Goal: Task Accomplishment & Management: Manage account settings

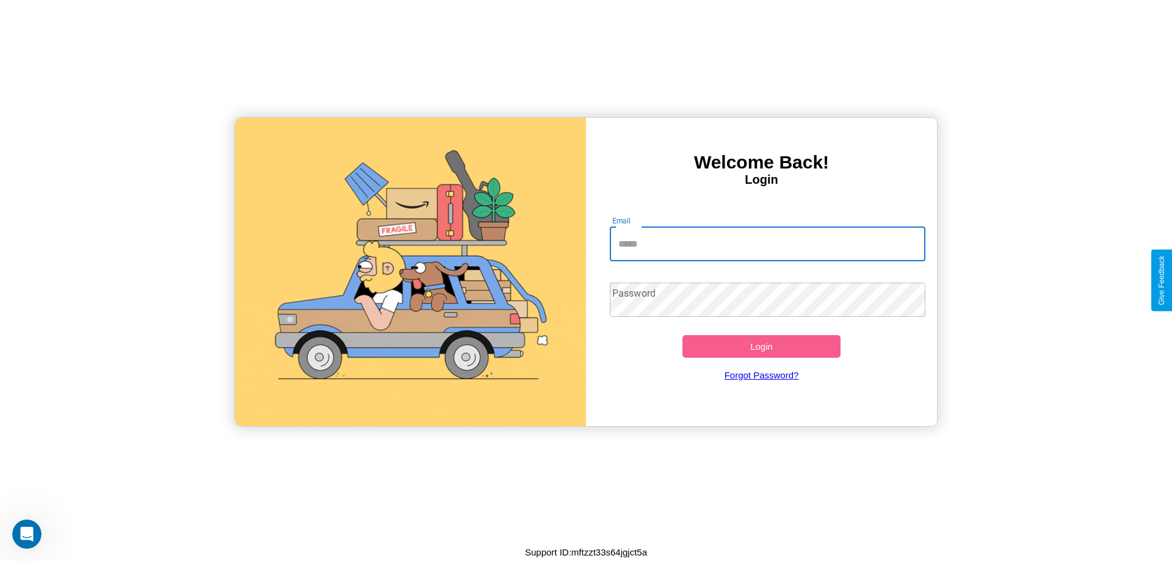
click at [767, 244] on input "Email" at bounding box center [768, 244] width 316 height 34
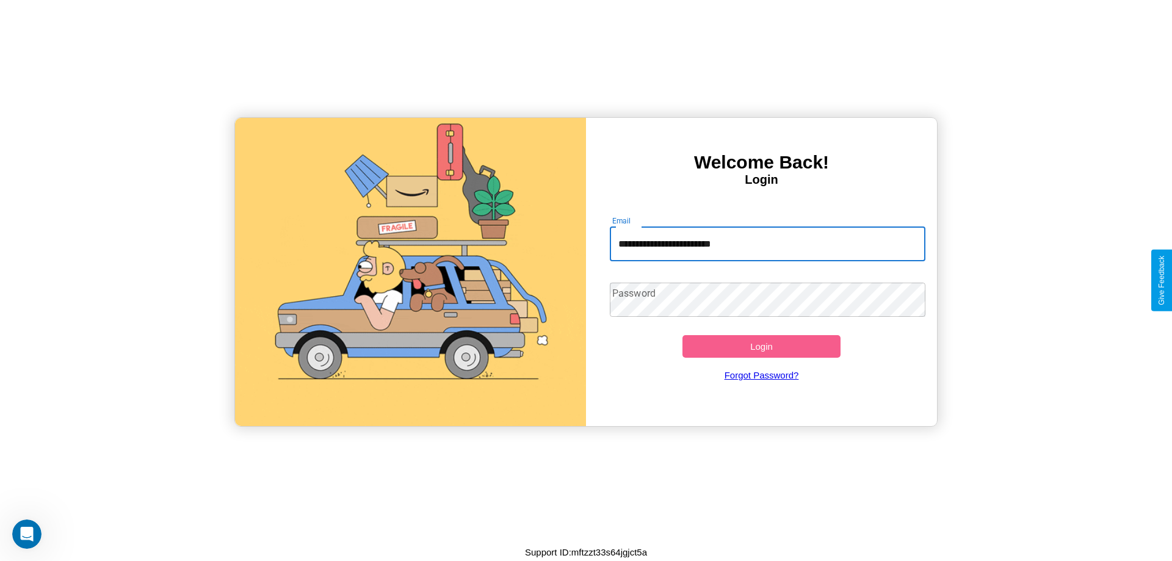
type input "**********"
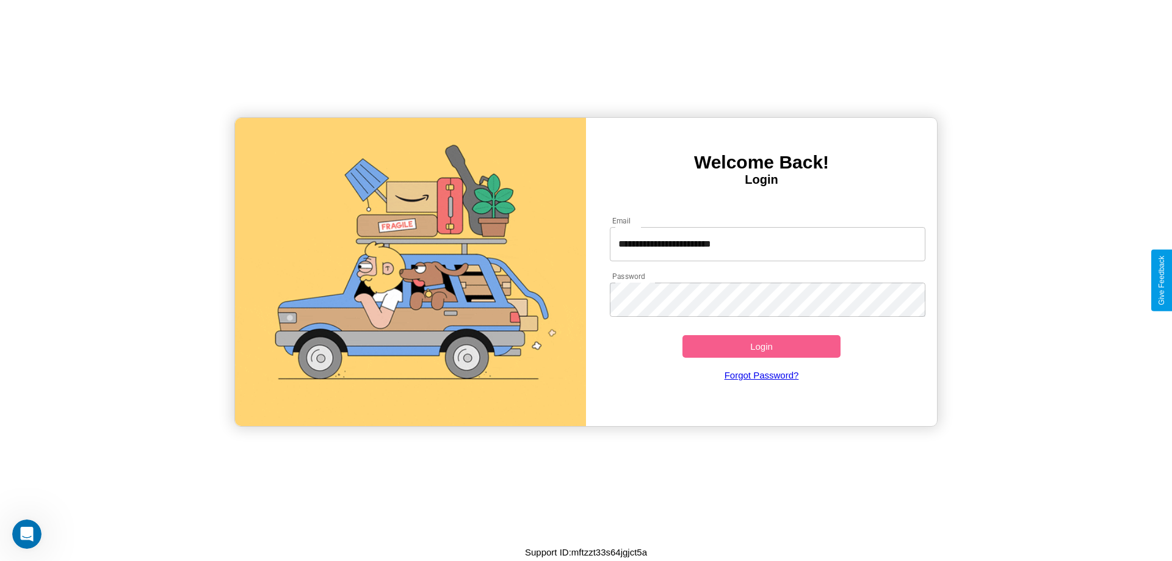
click at [761, 346] on button "Login" at bounding box center [762, 346] width 158 height 23
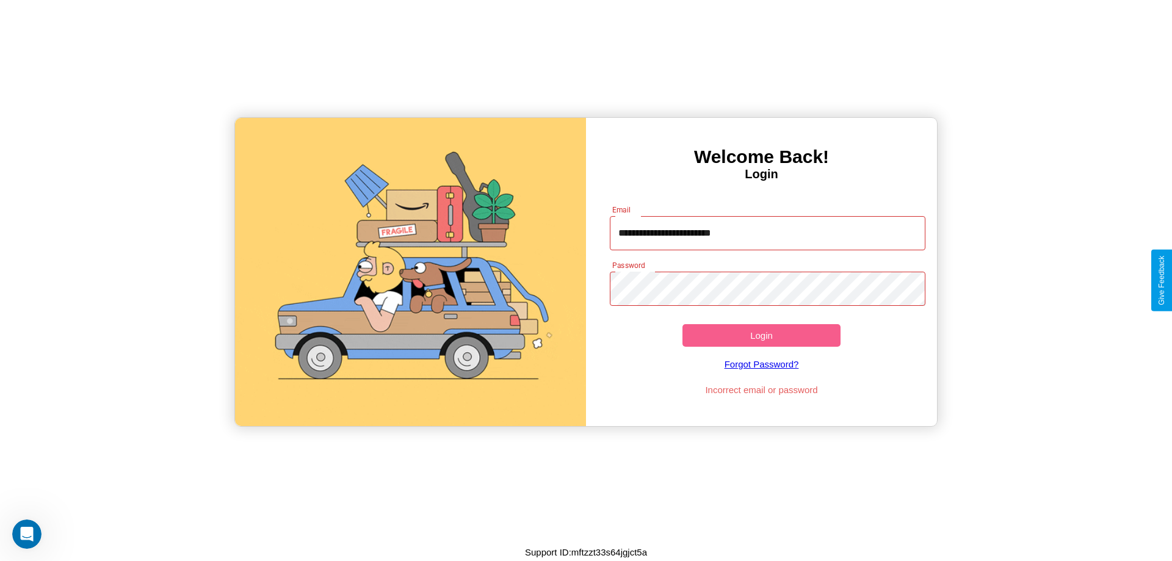
click at [761, 335] on button "Login" at bounding box center [762, 335] width 158 height 23
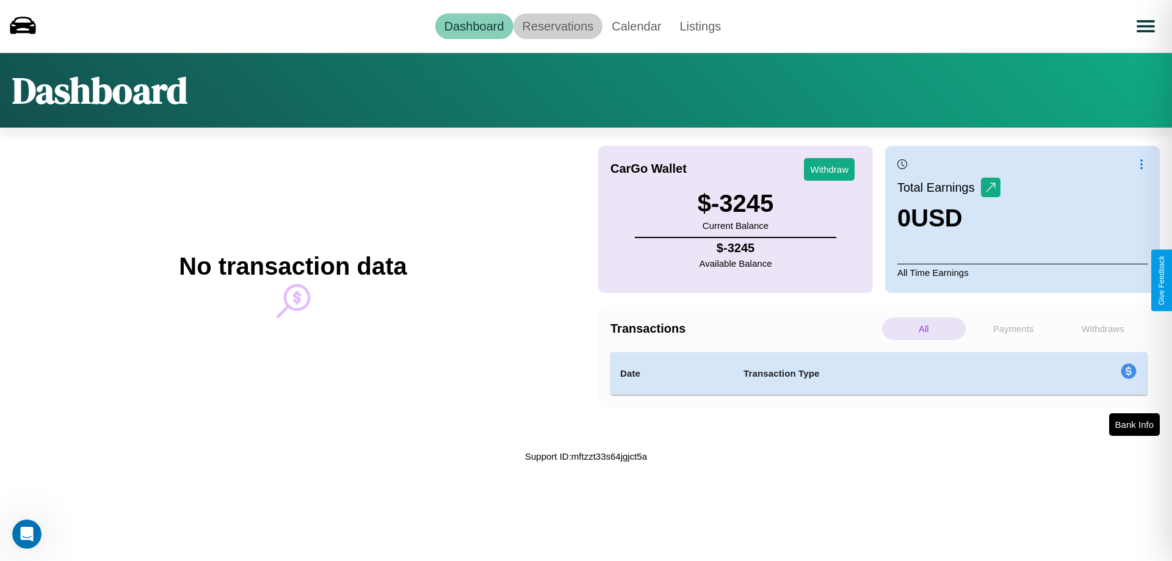
click at [557, 26] on link "Reservations" at bounding box center [558, 26] width 90 height 26
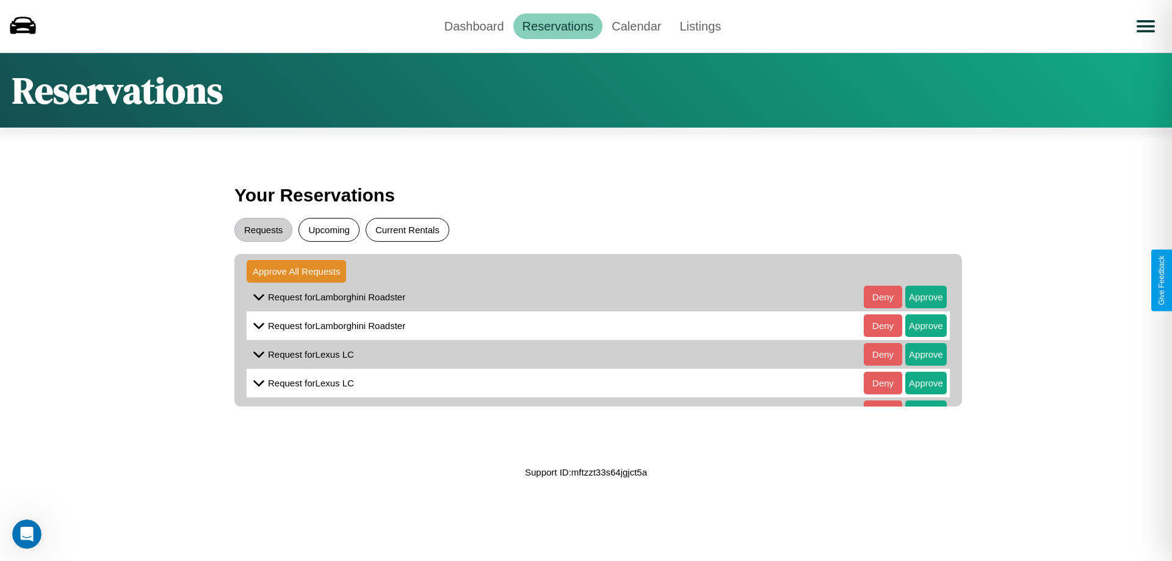
click at [407, 230] on button "Current Rentals" at bounding box center [408, 230] width 84 height 24
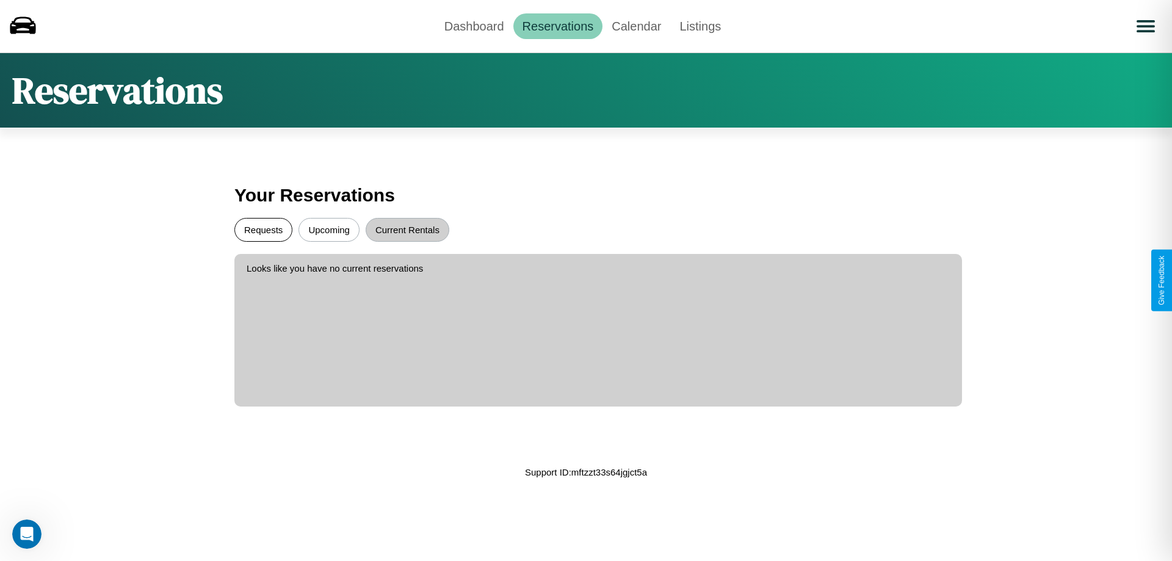
click at [263, 230] on button "Requests" at bounding box center [263, 230] width 58 height 24
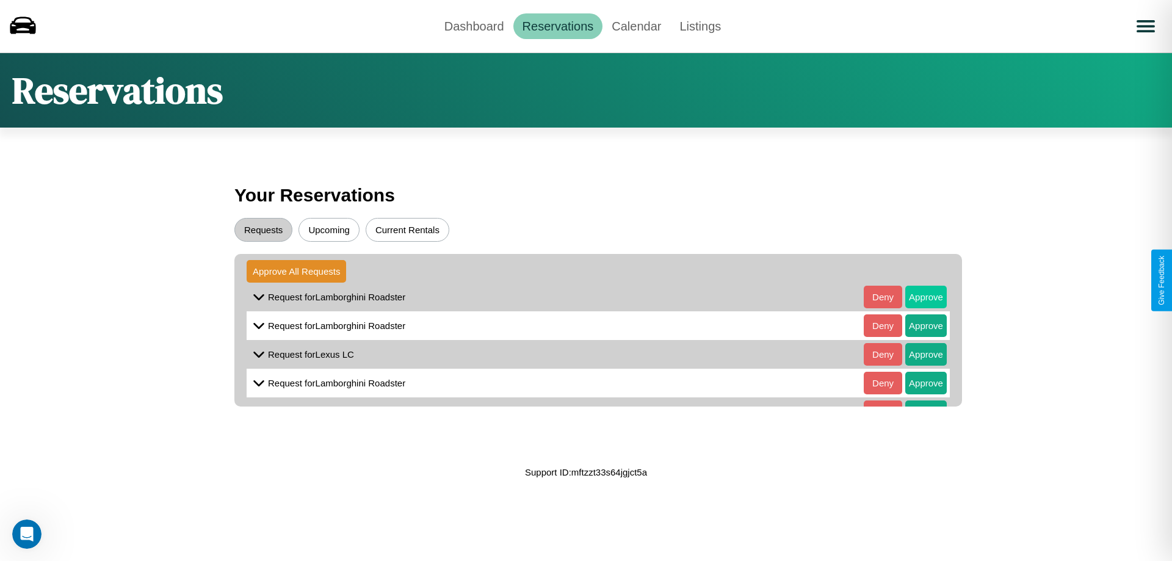
click at [917, 297] on button "Approve" at bounding box center [926, 297] width 42 height 23
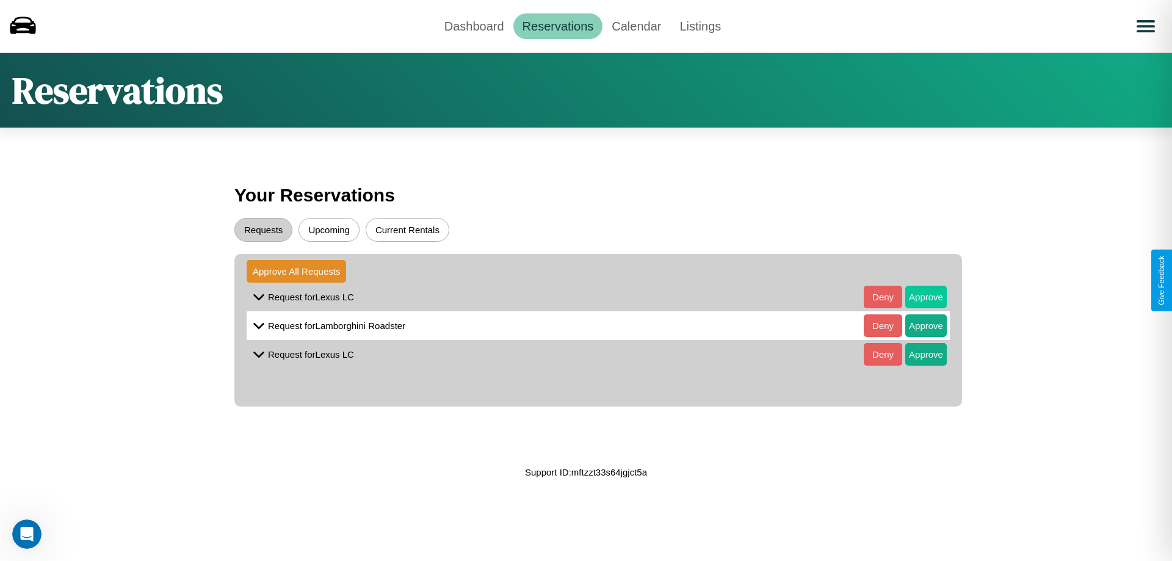
click at [917, 297] on button "Approve" at bounding box center [926, 297] width 42 height 23
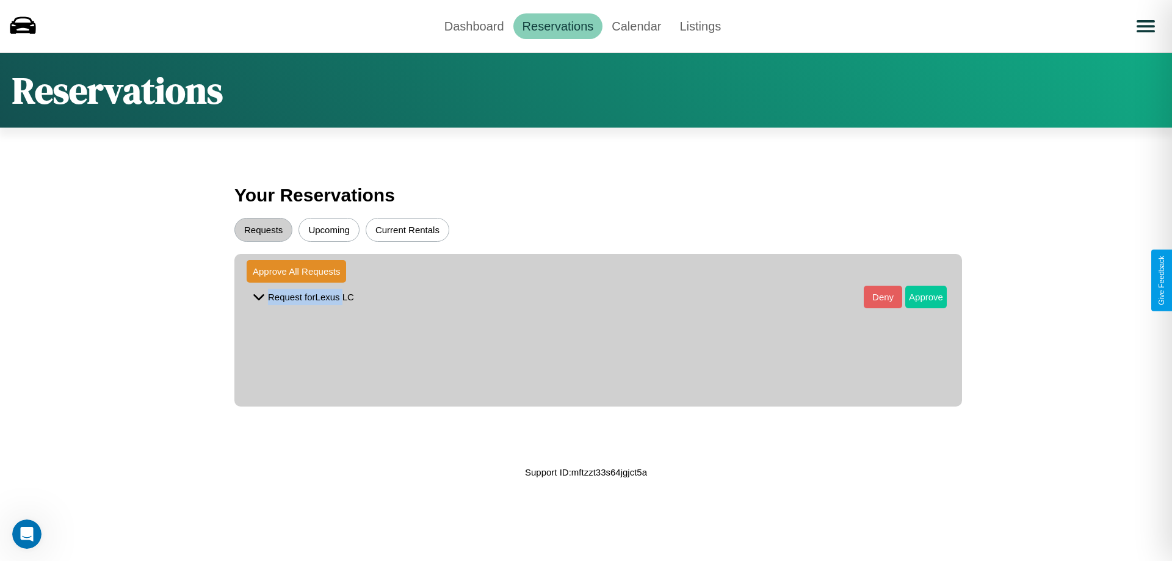
click at [917, 297] on button "Approve" at bounding box center [926, 297] width 42 height 23
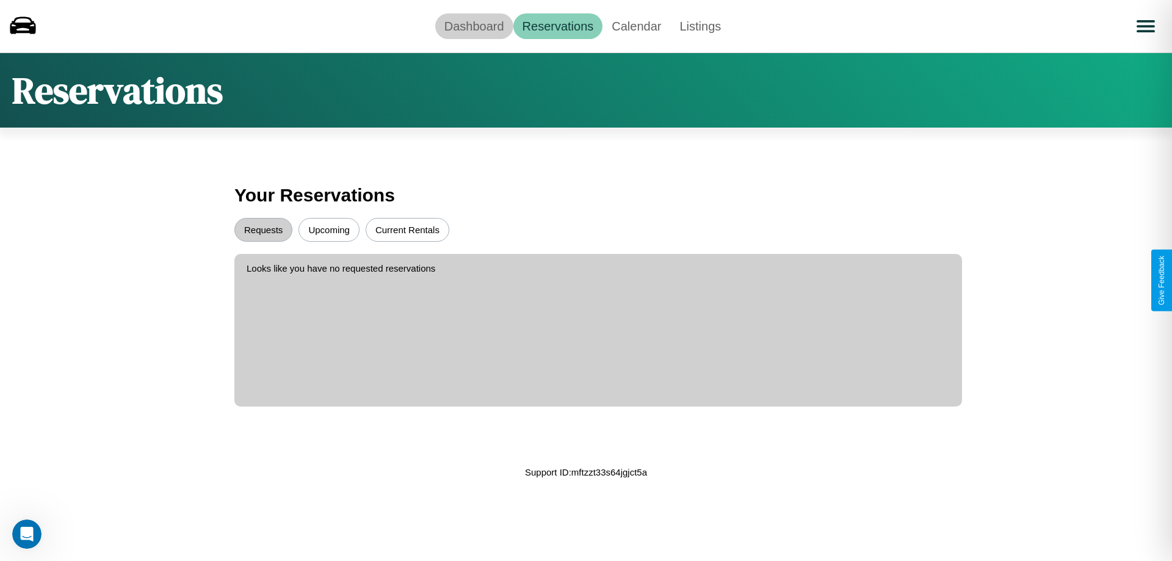
click at [474, 26] on link "Dashboard" at bounding box center [474, 26] width 78 height 26
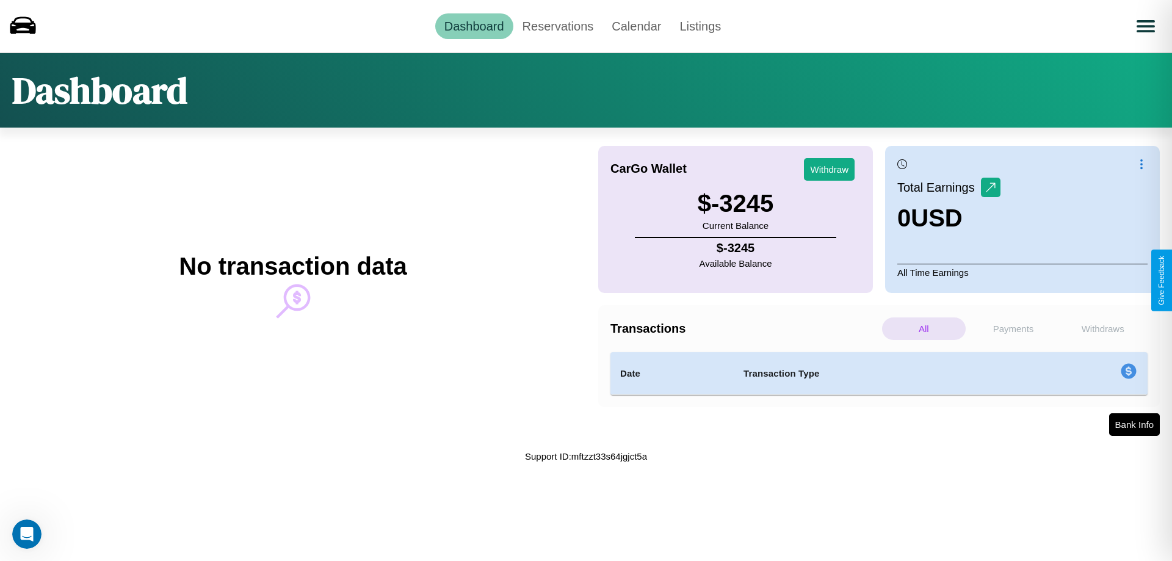
click at [1014, 328] on p "Payments" at bounding box center [1014, 328] width 84 height 23
click at [1103, 328] on p "Withdraws" at bounding box center [1103, 328] width 84 height 23
